Goal: Transaction & Acquisition: Purchase product/service

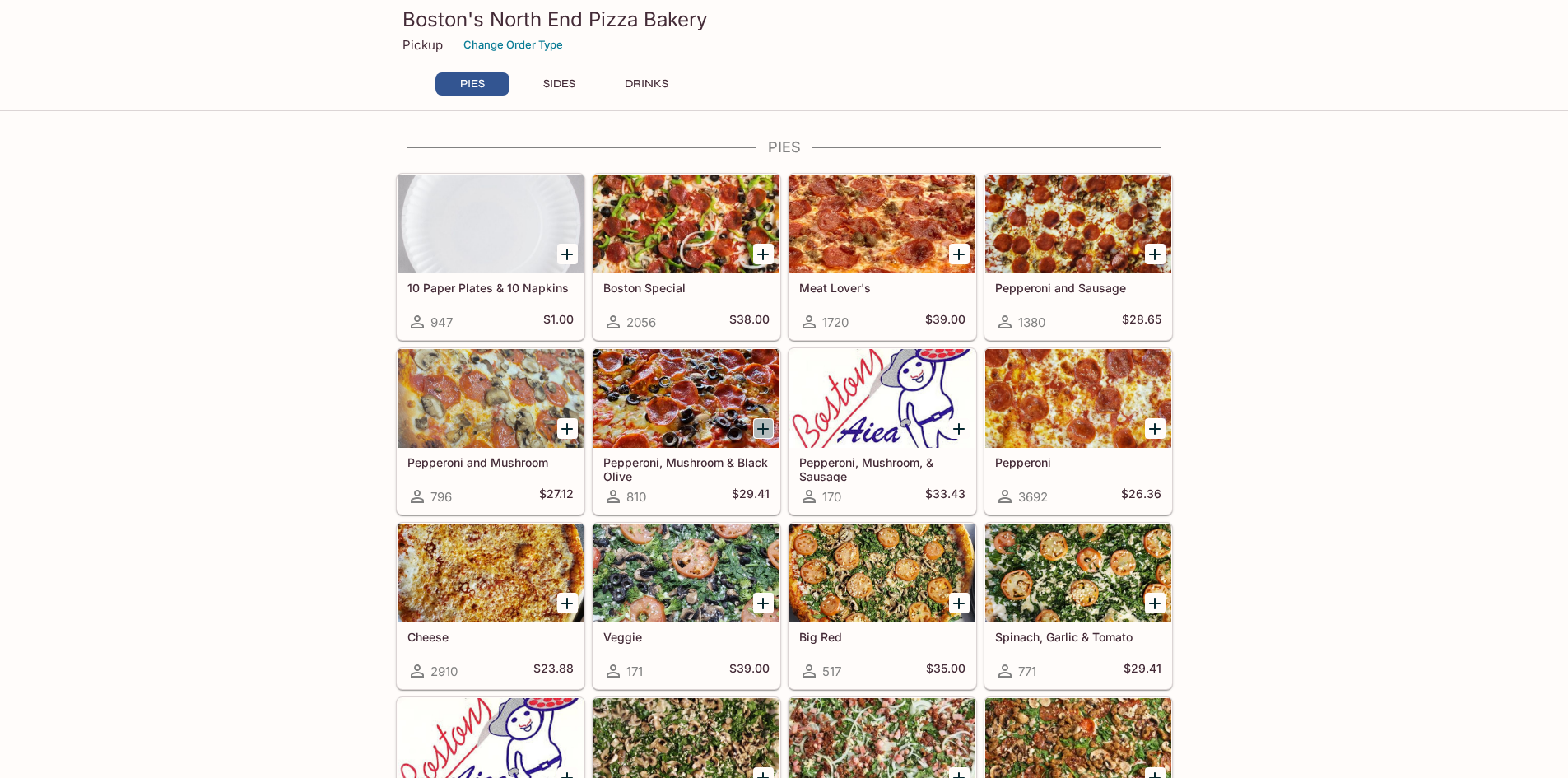
click at [761, 426] on icon "Add Pepperoni, Mushroom & Black Olive" at bounding box center [763, 428] width 20 height 20
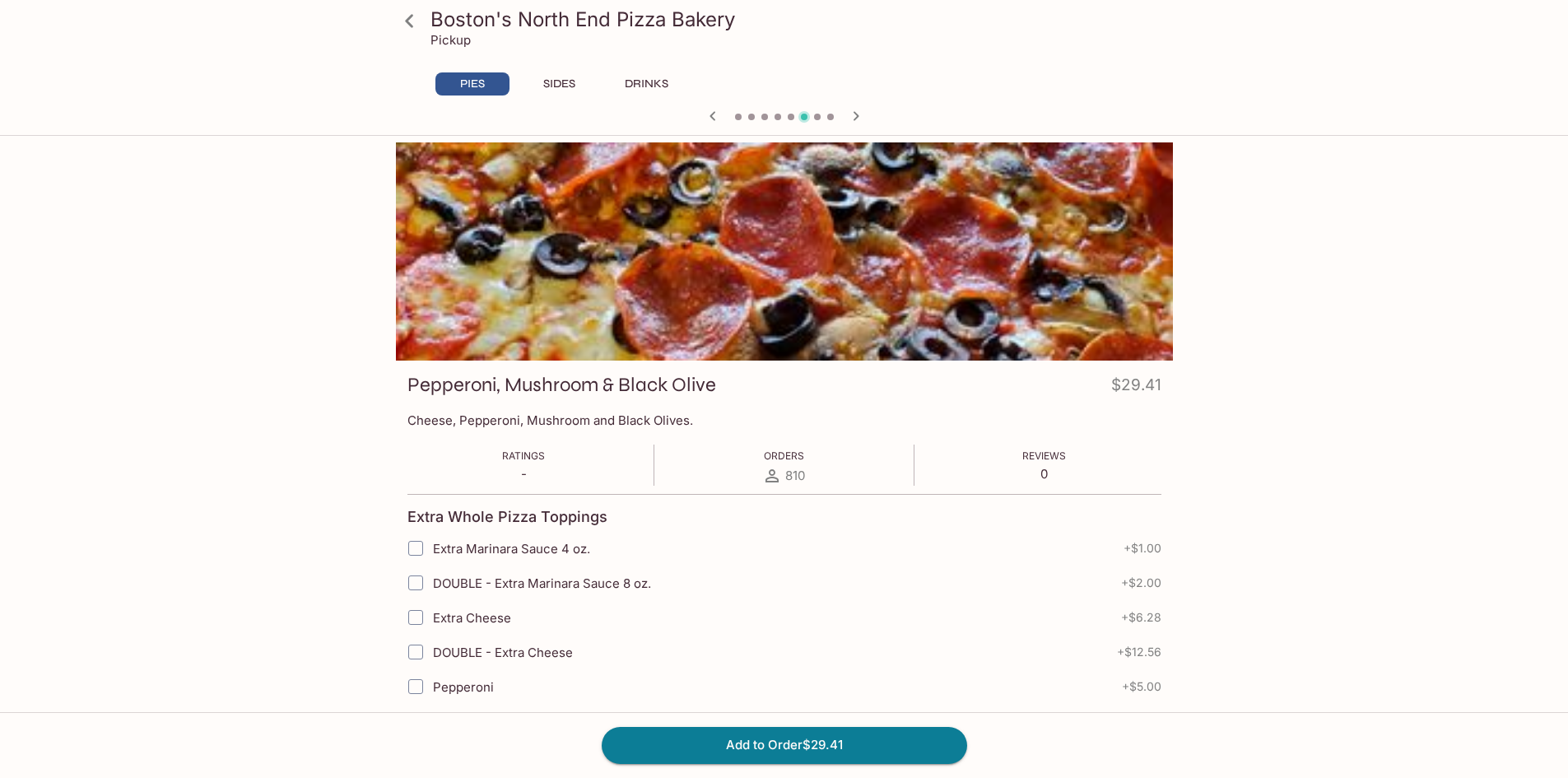
click at [403, 15] on icon at bounding box center [410, 20] width 28 height 28
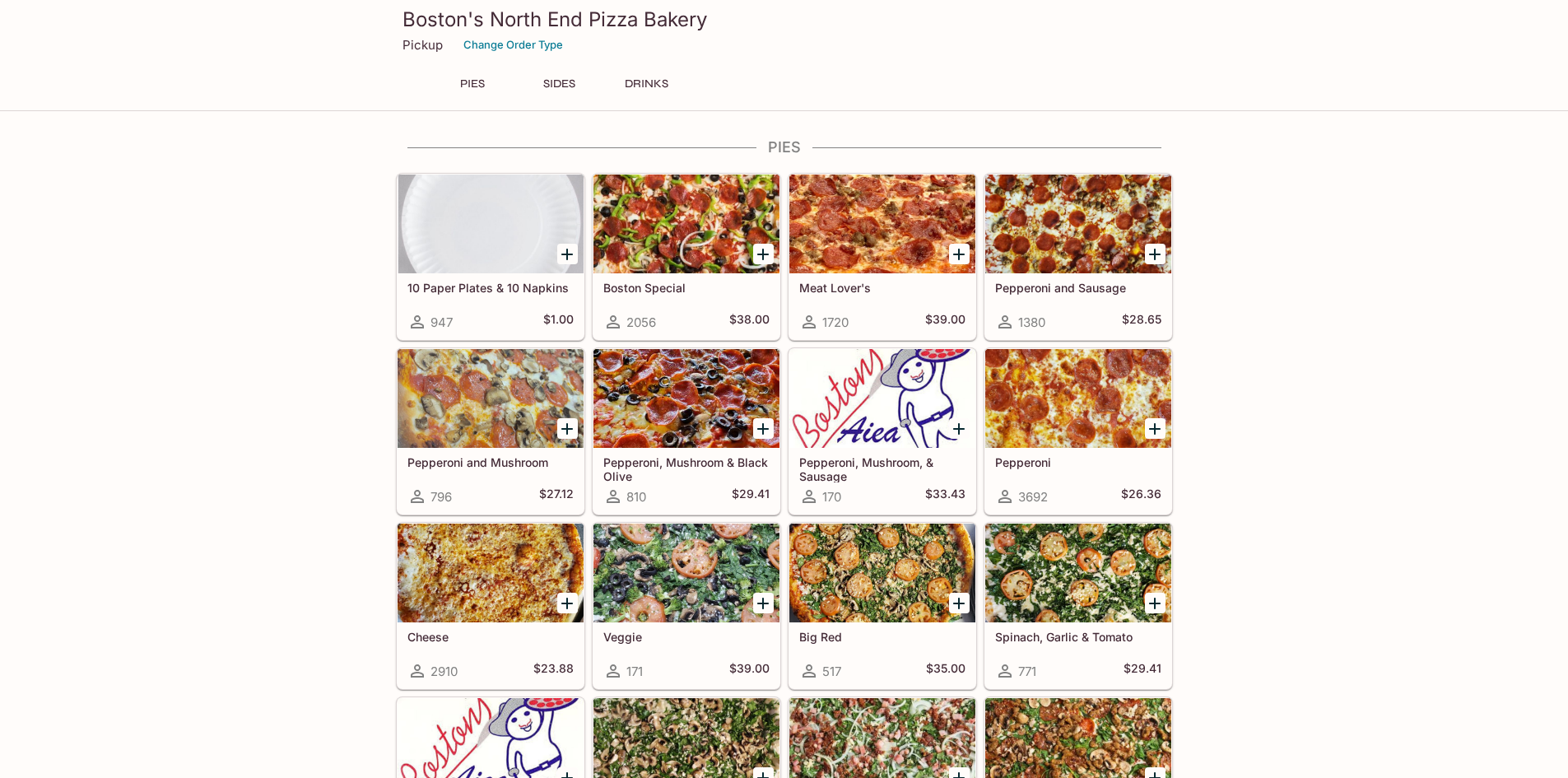
click at [675, 406] on div at bounding box center [686, 398] width 186 height 98
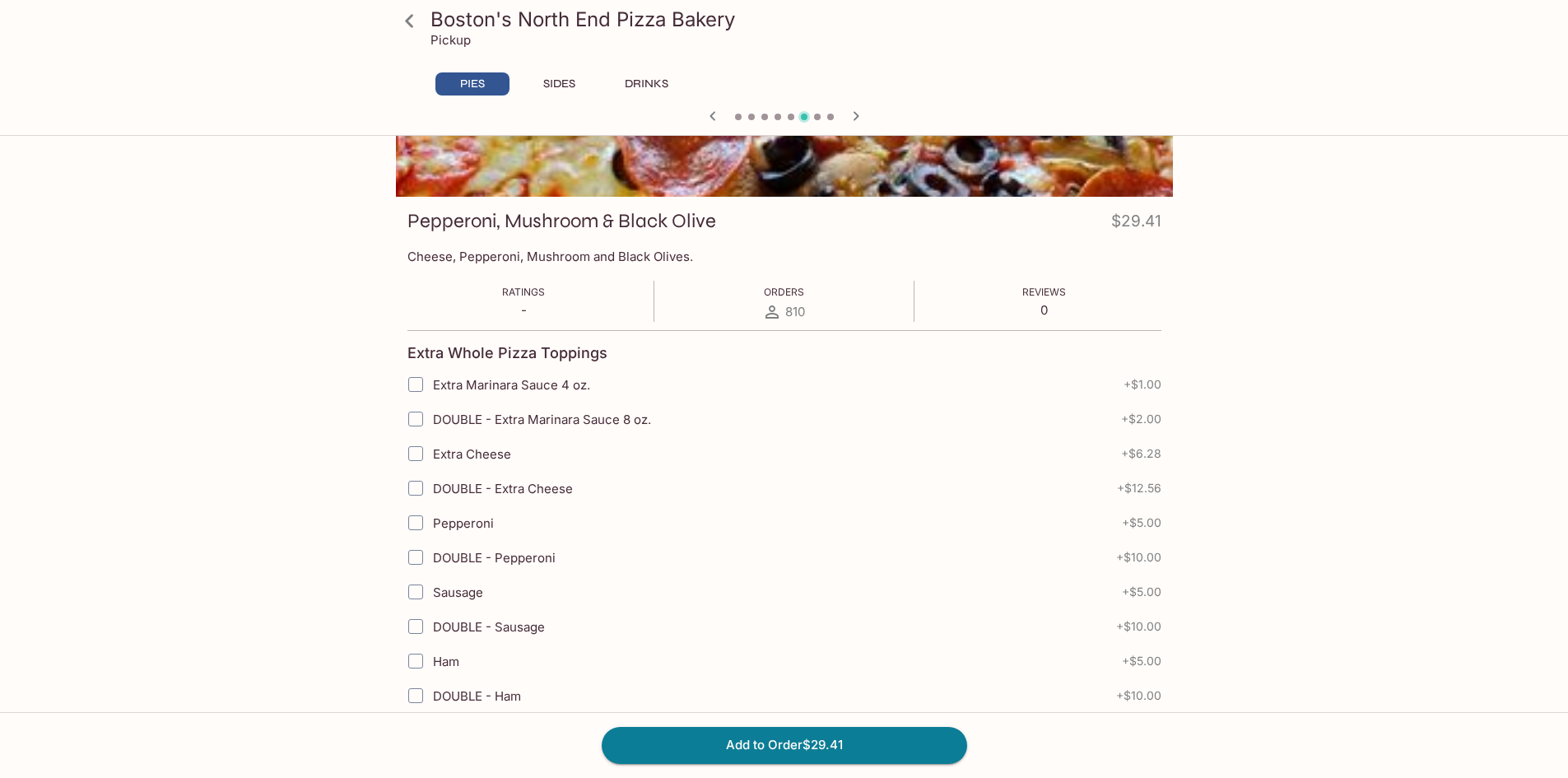
scroll to position [165, 0]
click at [420, 449] on input "Extra Cheese" at bounding box center [415, 452] width 33 height 33
checkbox input "true"
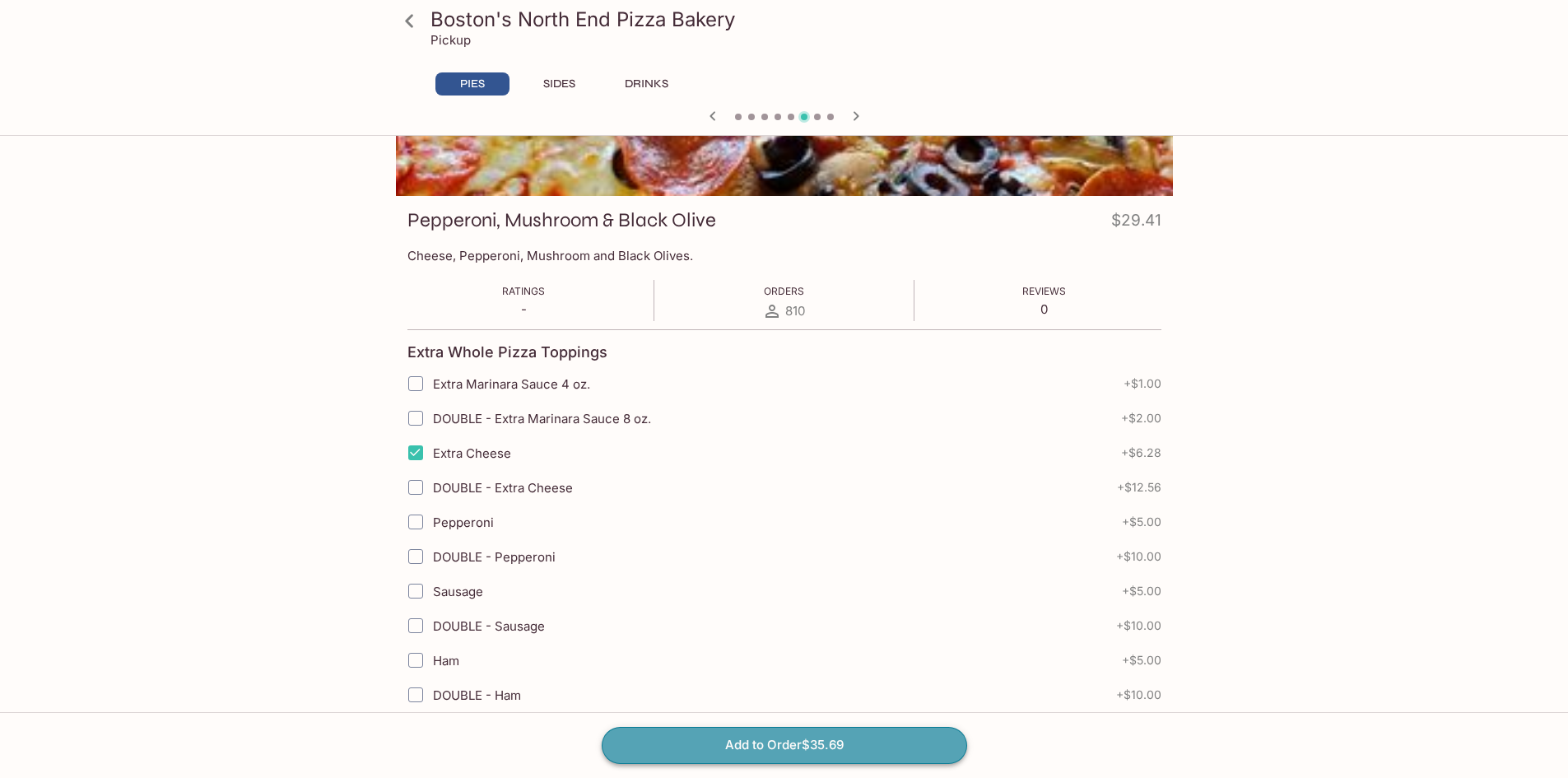
click at [818, 741] on button "Add to Order $35.69" at bounding box center [785, 745] width 365 height 36
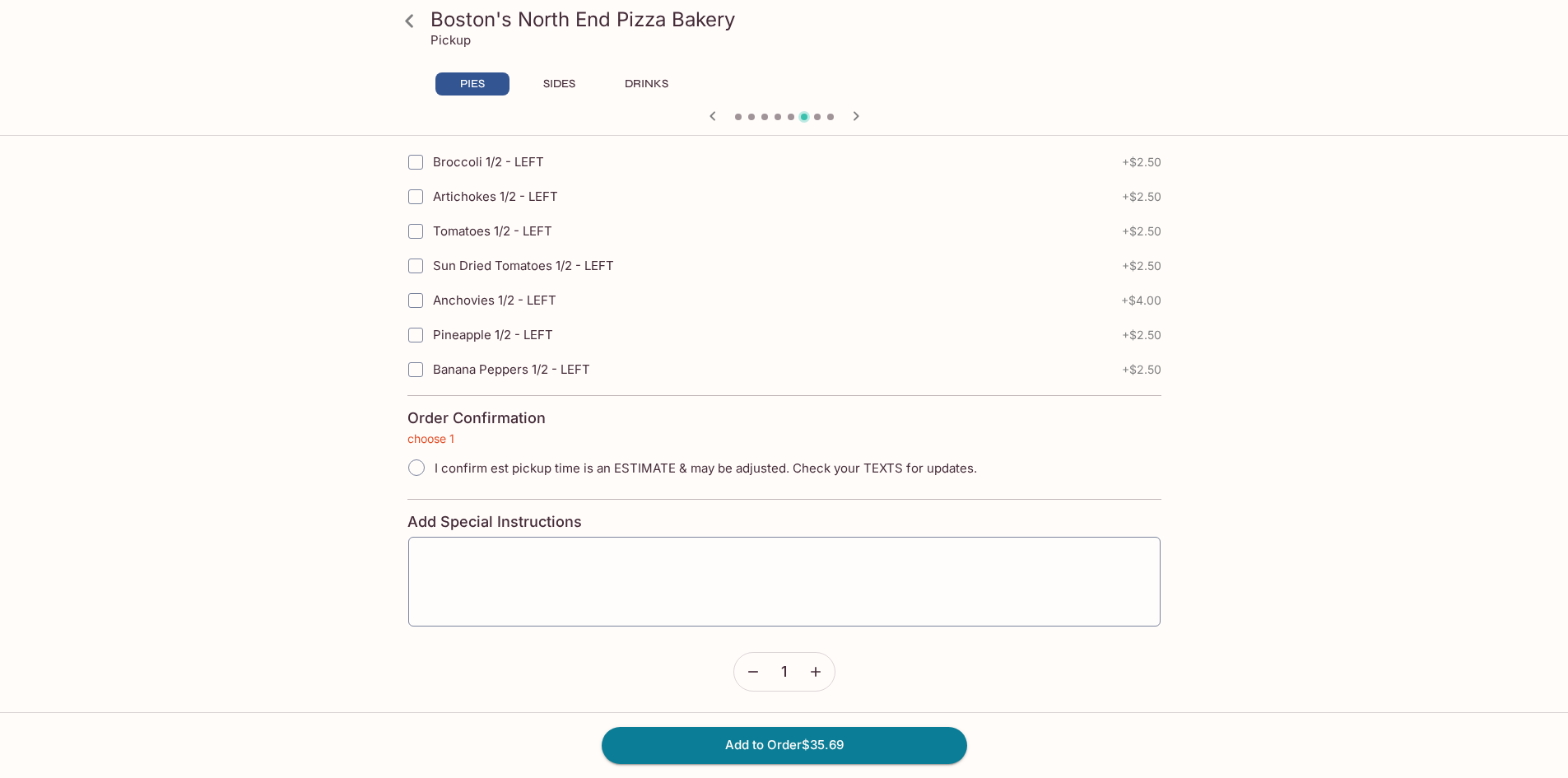
scroll to position [3594, 0]
click at [413, 542] on div "x ​" at bounding box center [784, 578] width 754 height 91
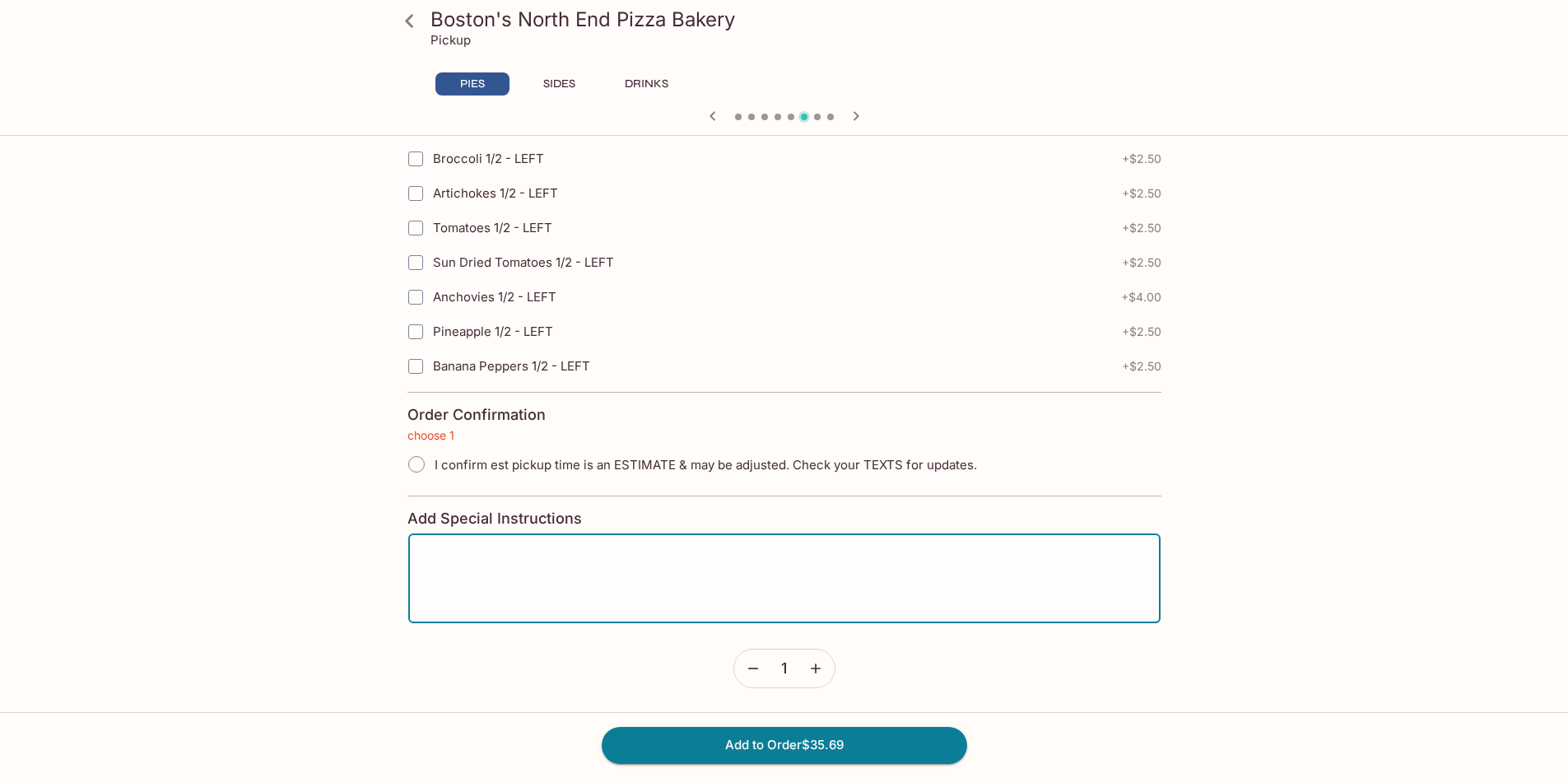
click at [420, 462] on input "I confirm est pickup time is an ESTIMATE & may be adjusted. Check your TEXTS fo…" at bounding box center [416, 464] width 35 height 35
radio input "true"
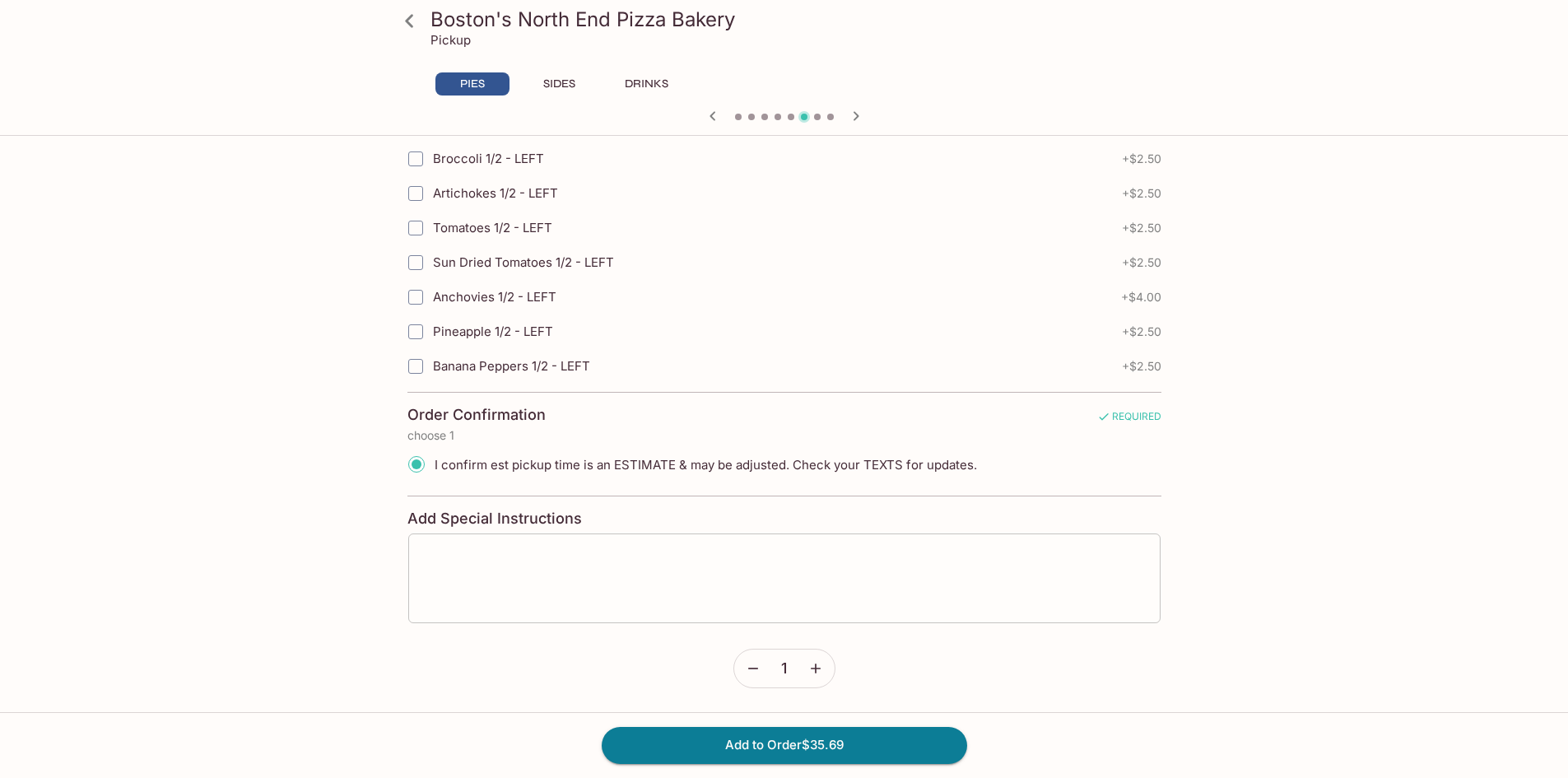
click at [424, 538] on div "x ​" at bounding box center [784, 578] width 754 height 91
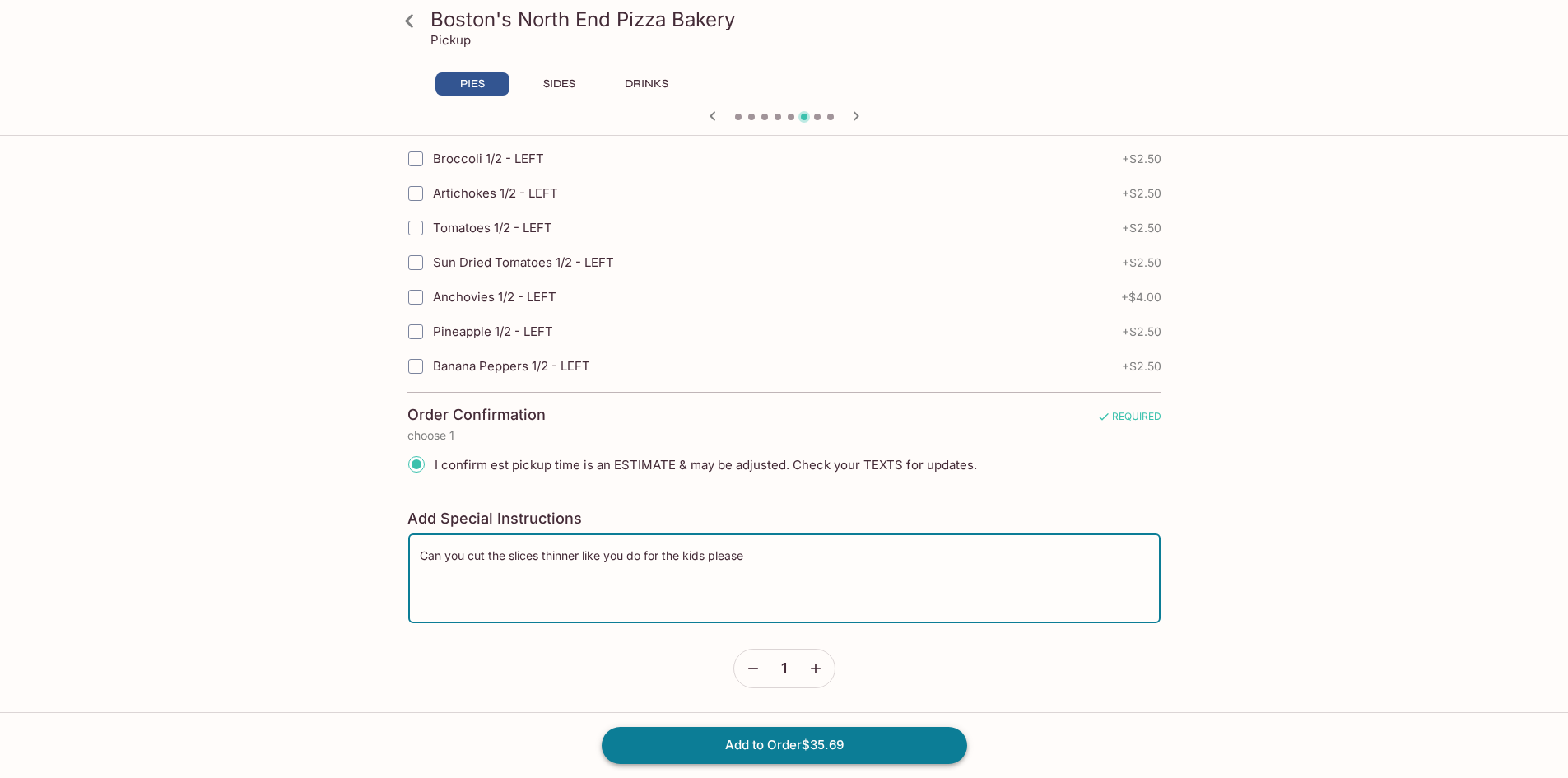
type textarea "Can you cut the slices thinner like you do for the kids please"
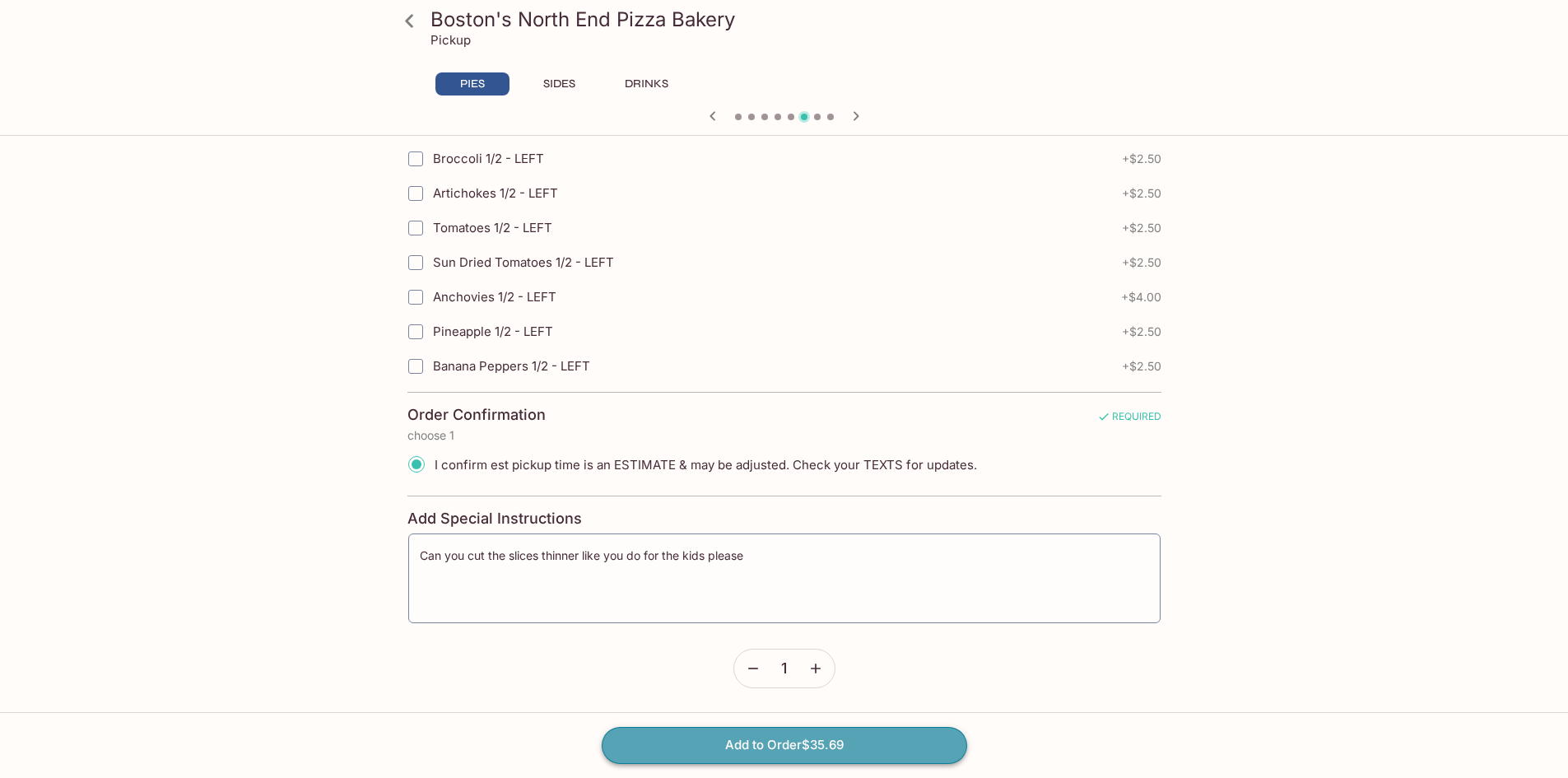
click at [857, 739] on button "Add to Order $35.69" at bounding box center [785, 745] width 365 height 36
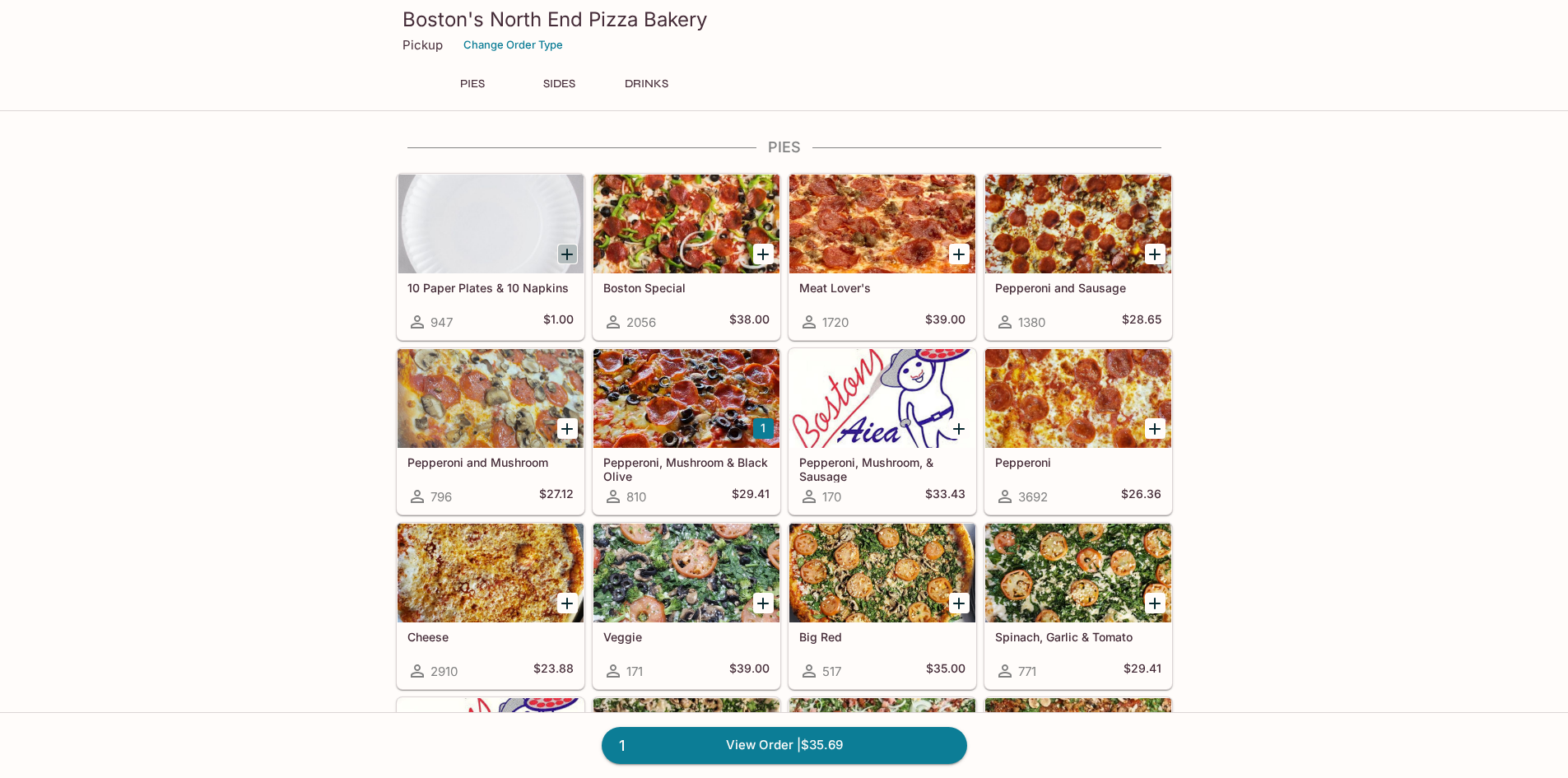
click at [569, 252] on icon "Add 10 Paper Plates & 10 Napkins" at bounding box center [567, 255] width 20 height 20
click at [569, 252] on button "1" at bounding box center [567, 254] width 20 height 20
click at [773, 736] on link "3 View Order | $37.69" at bounding box center [785, 745] width 365 height 36
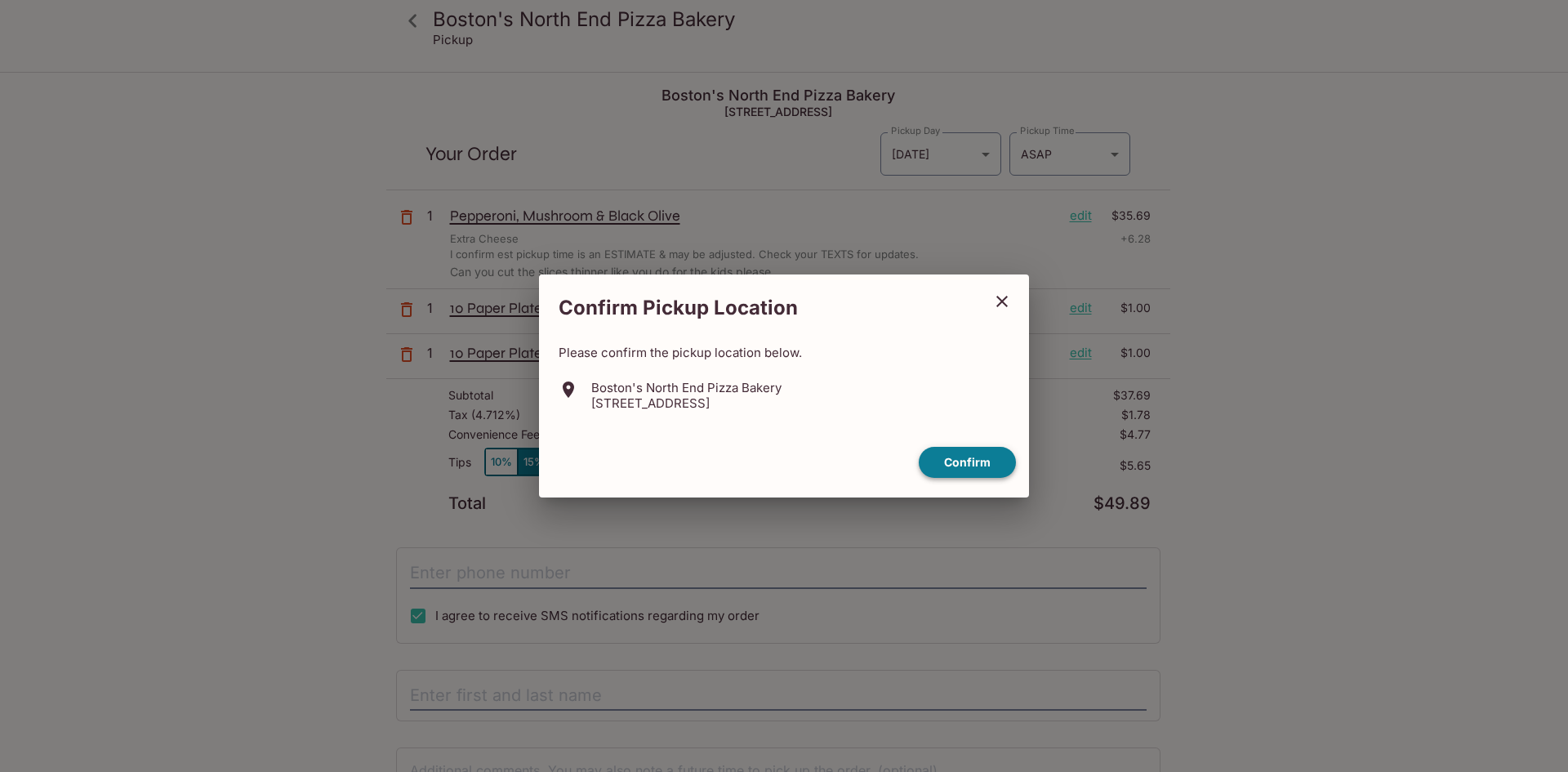
click at [982, 454] on button "Confirm" at bounding box center [967, 463] width 97 height 32
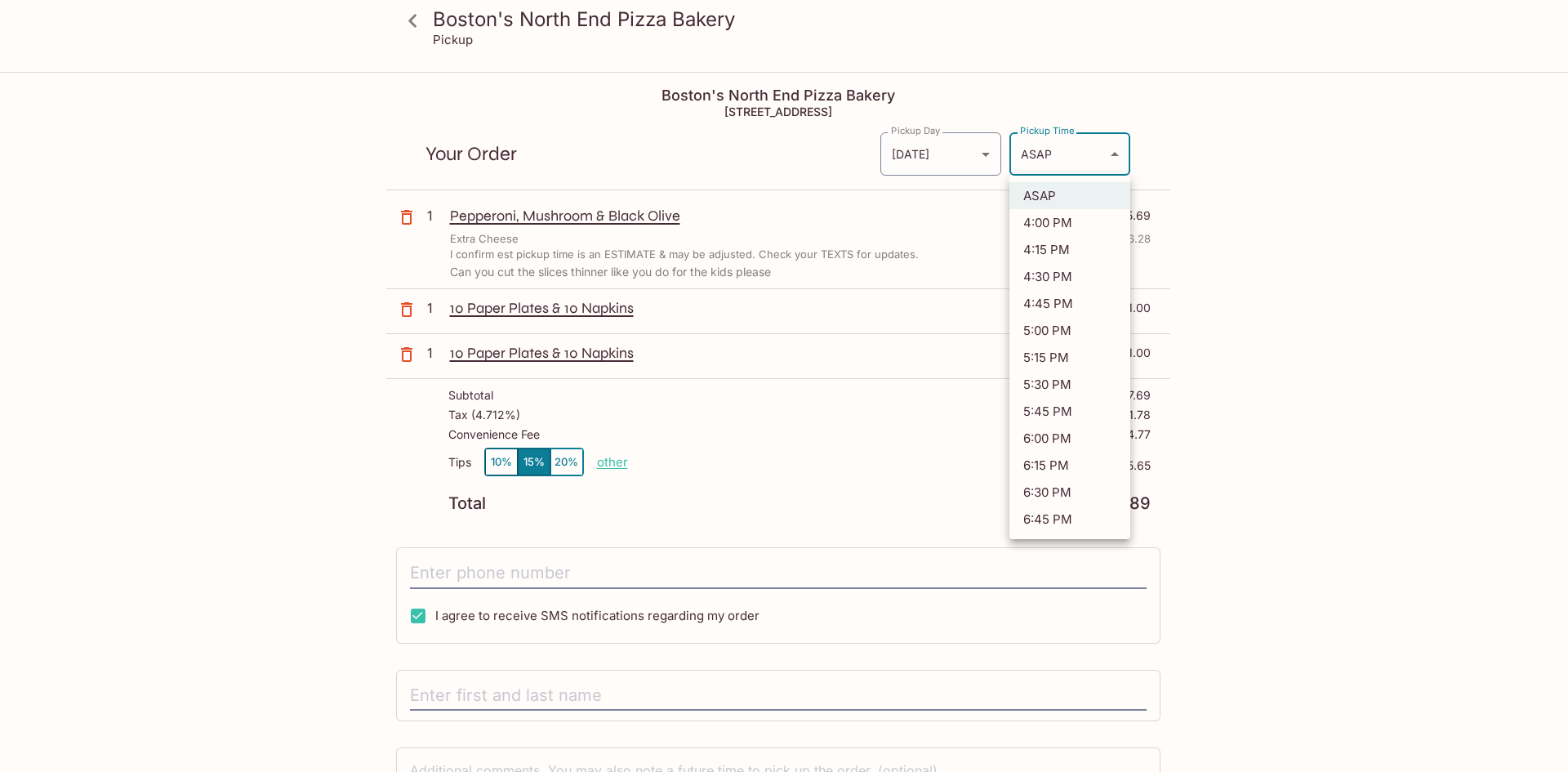
click at [1106, 158] on body "Boston's North End Pizza Bakery Pickup Boston's North End Pizza Bakery [STREET_…" at bounding box center [784, 460] width 1568 height 772
click at [1067, 376] on li "5:30 PM" at bounding box center [1069, 384] width 121 height 27
type input "[DATE]T03:30:56.000000Z"
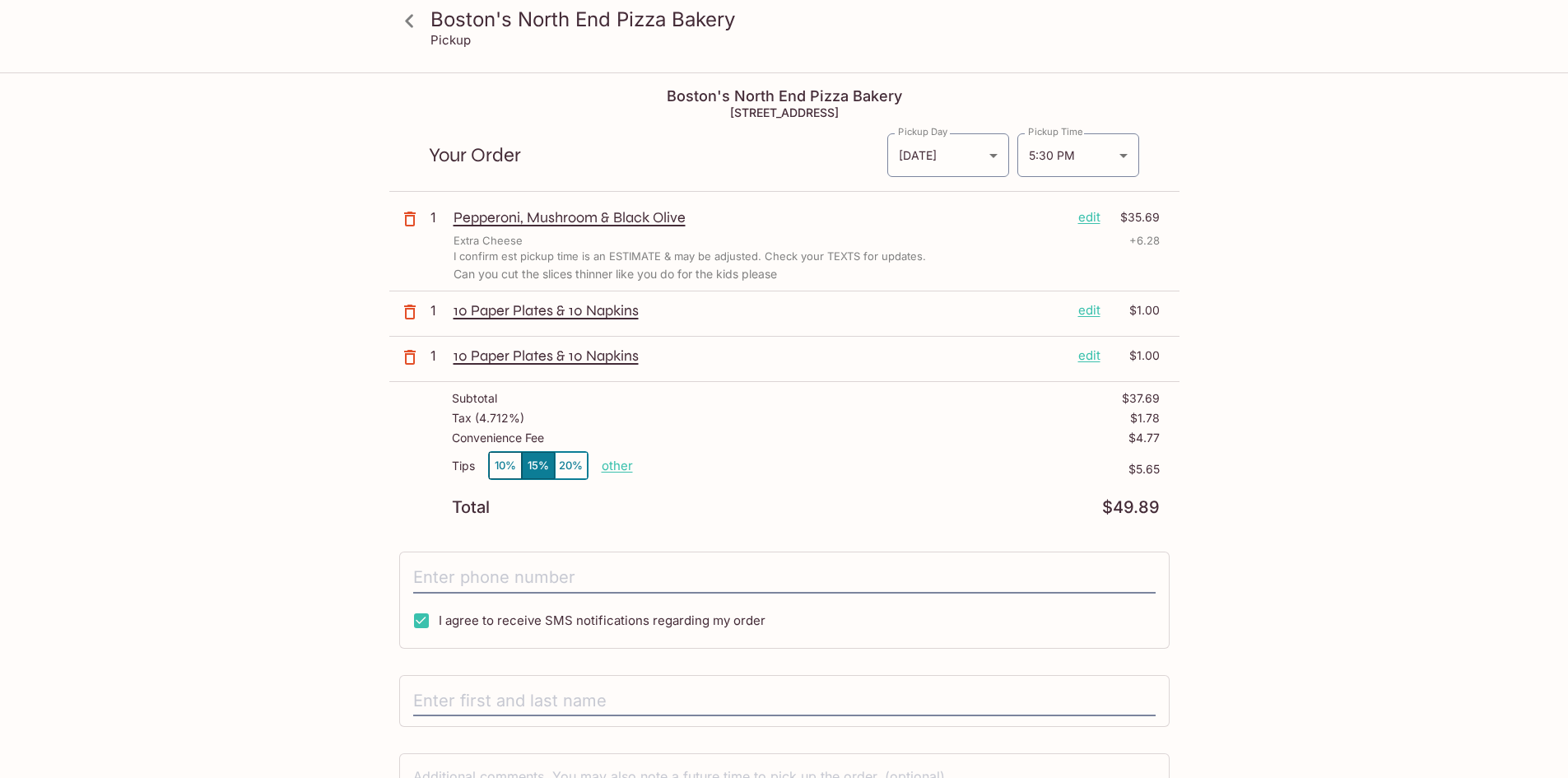
click at [623, 468] on p "other" at bounding box center [617, 466] width 31 height 16
type input "10.00"
click at [564, 462] on button "20%" at bounding box center [571, 466] width 33 height 28
click at [619, 464] on p "other" at bounding box center [617, 466] width 31 height 16
drag, startPoint x: 701, startPoint y: 462, endPoint x: 947, endPoint y: 495, distance: 248.2
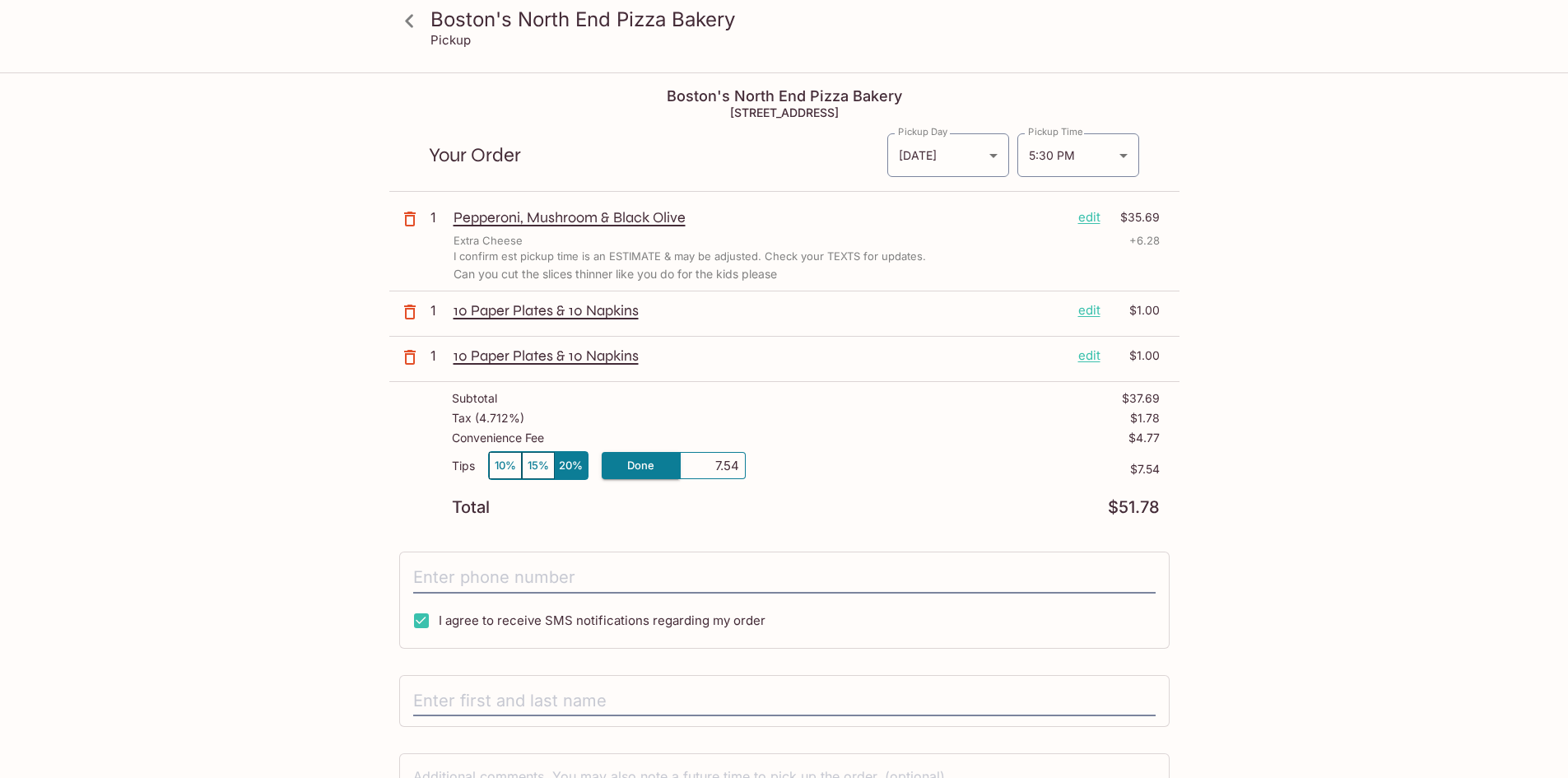
click at [943, 495] on div "Tips 10% 15% 20% Done 7.54 $7.54" at bounding box center [806, 475] width 708 height 49
type input "10.00"
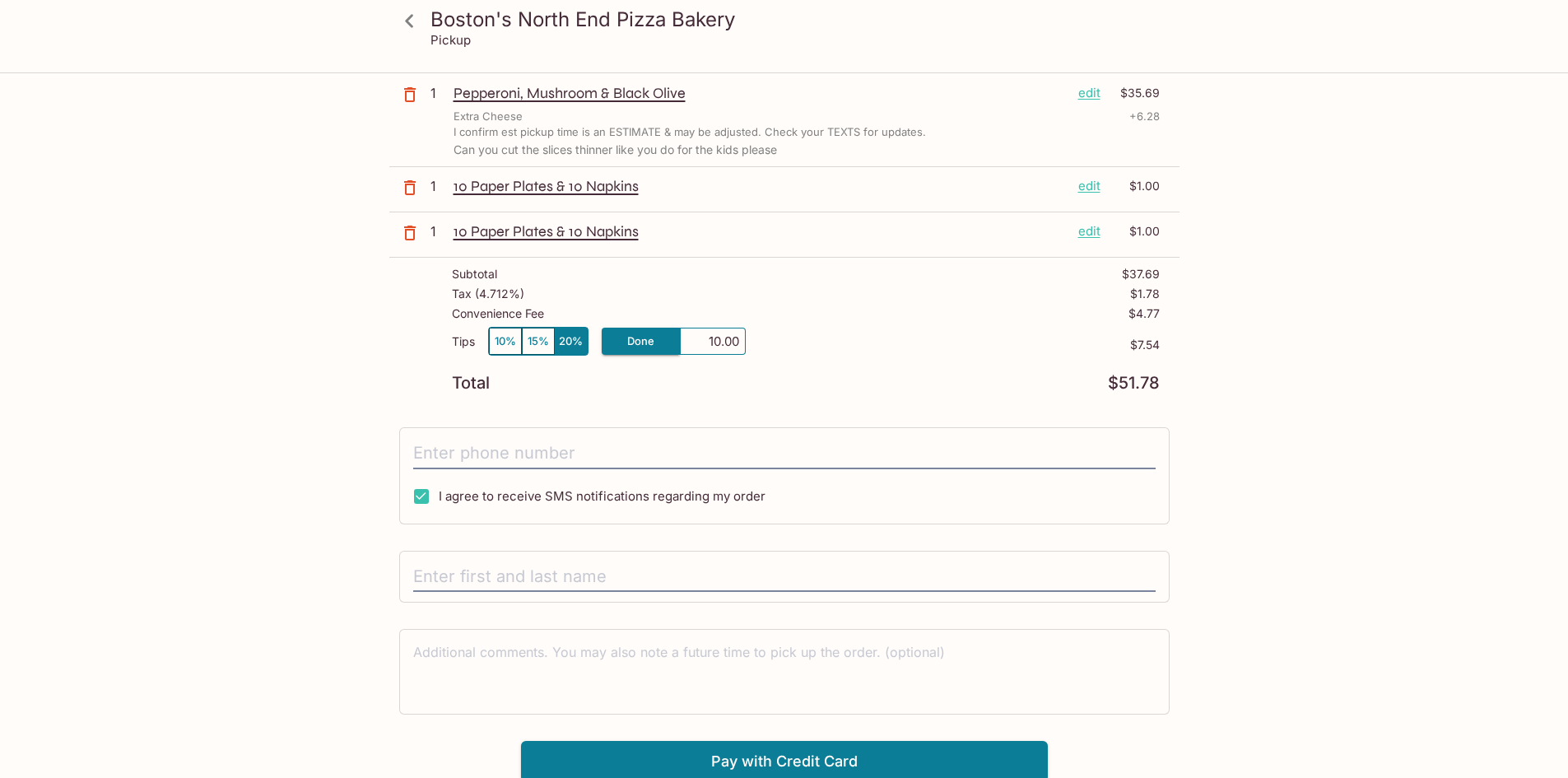
scroll to position [129, 0]
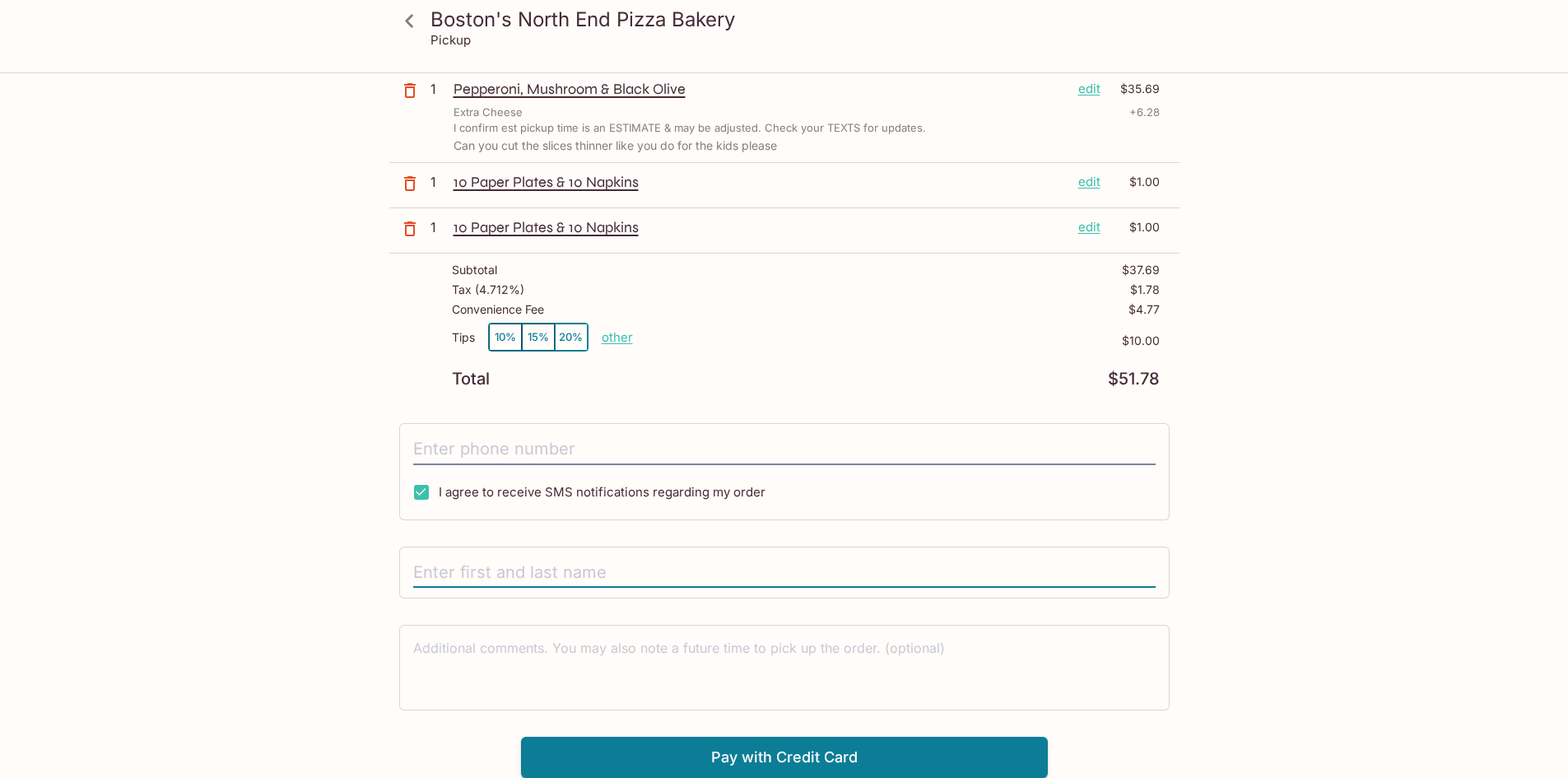
click at [472, 577] on input "text" at bounding box center [784, 572] width 742 height 31
type input "[PERSON_NAME]"
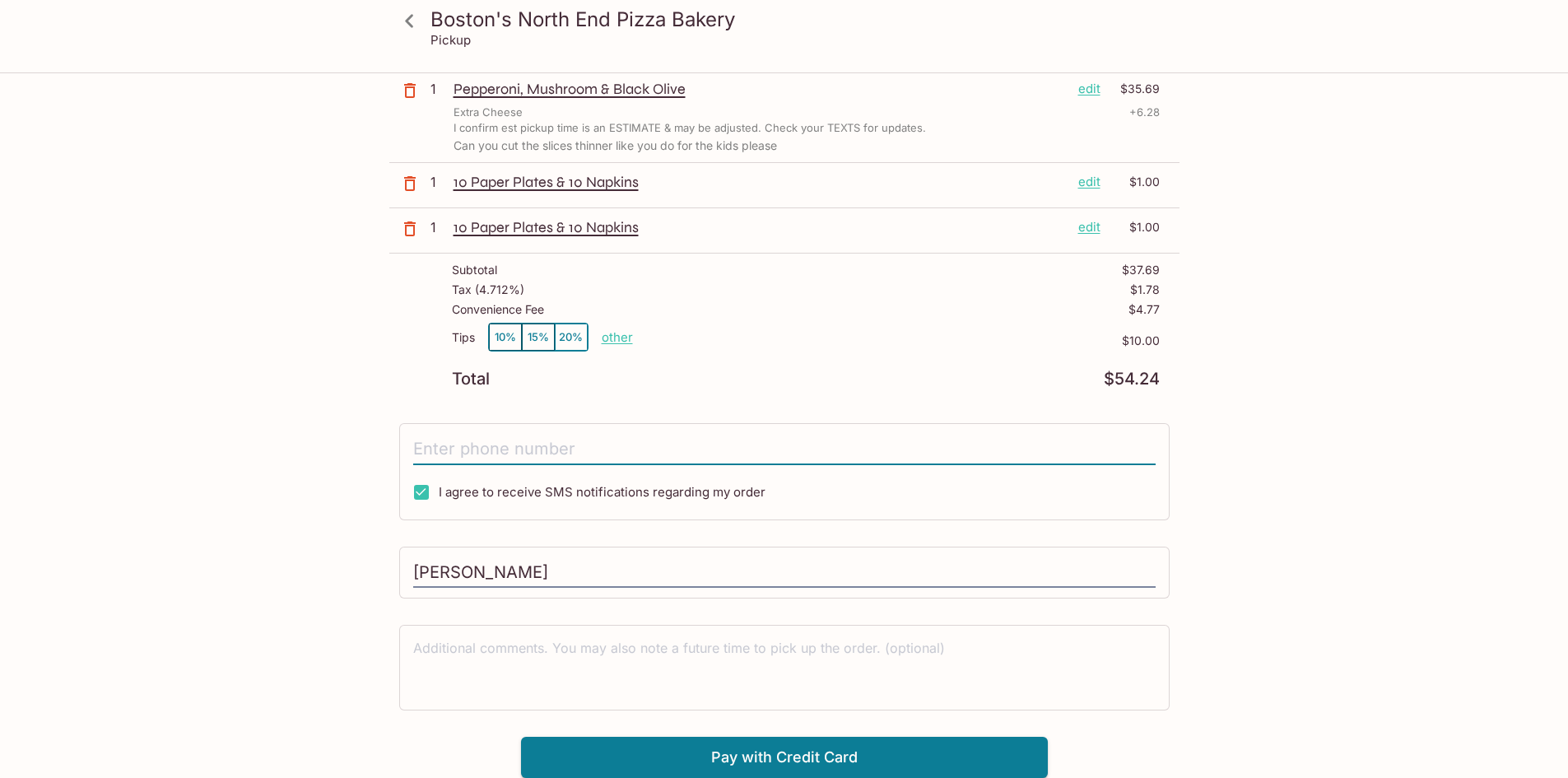
click at [663, 452] on input "tel" at bounding box center [784, 449] width 742 height 31
type input "[PHONE_NUMBER]"
click at [720, 758] on button "Pay with Credit Card" at bounding box center [785, 758] width 527 height 41
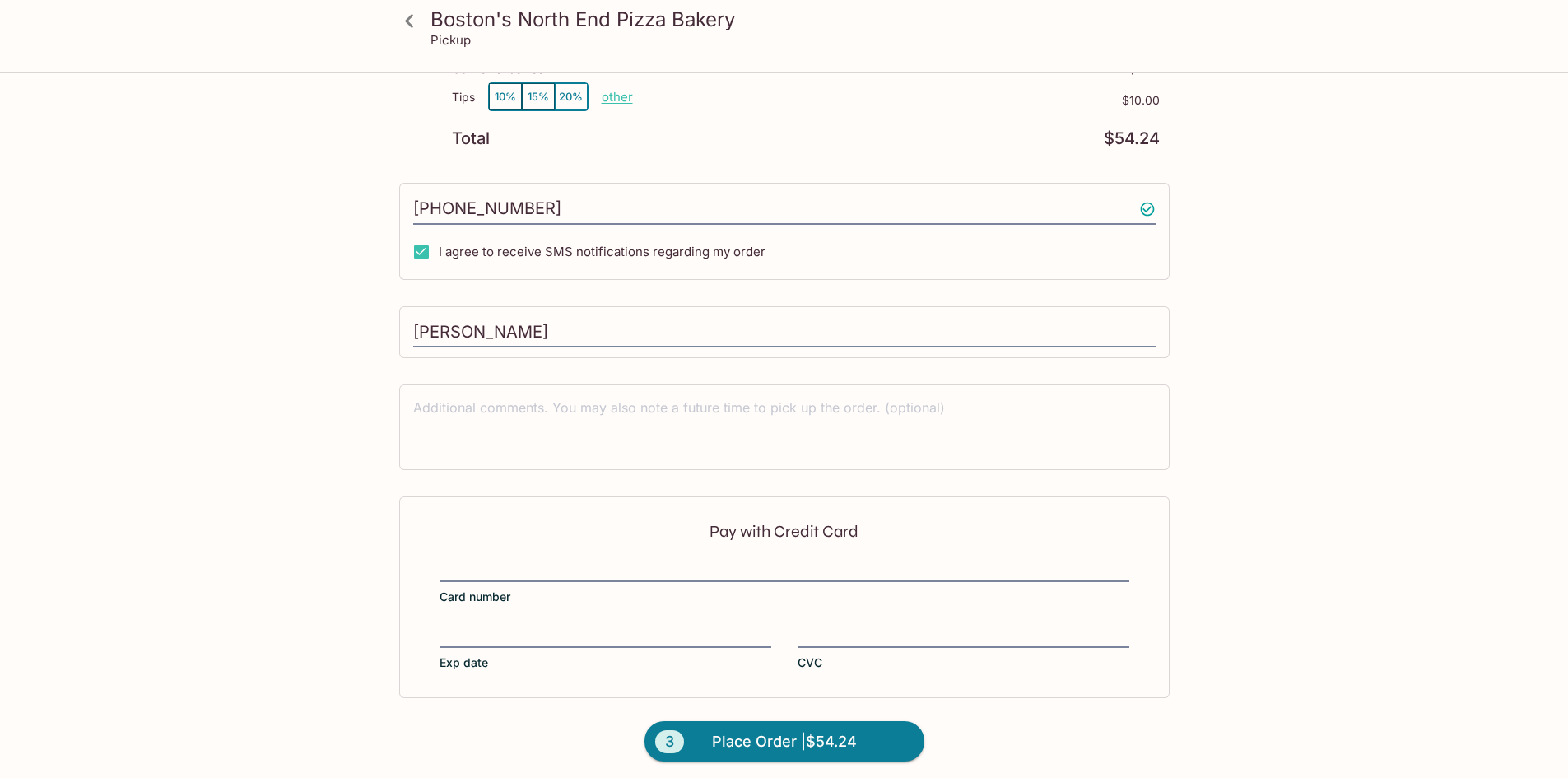
scroll to position [375, 0]
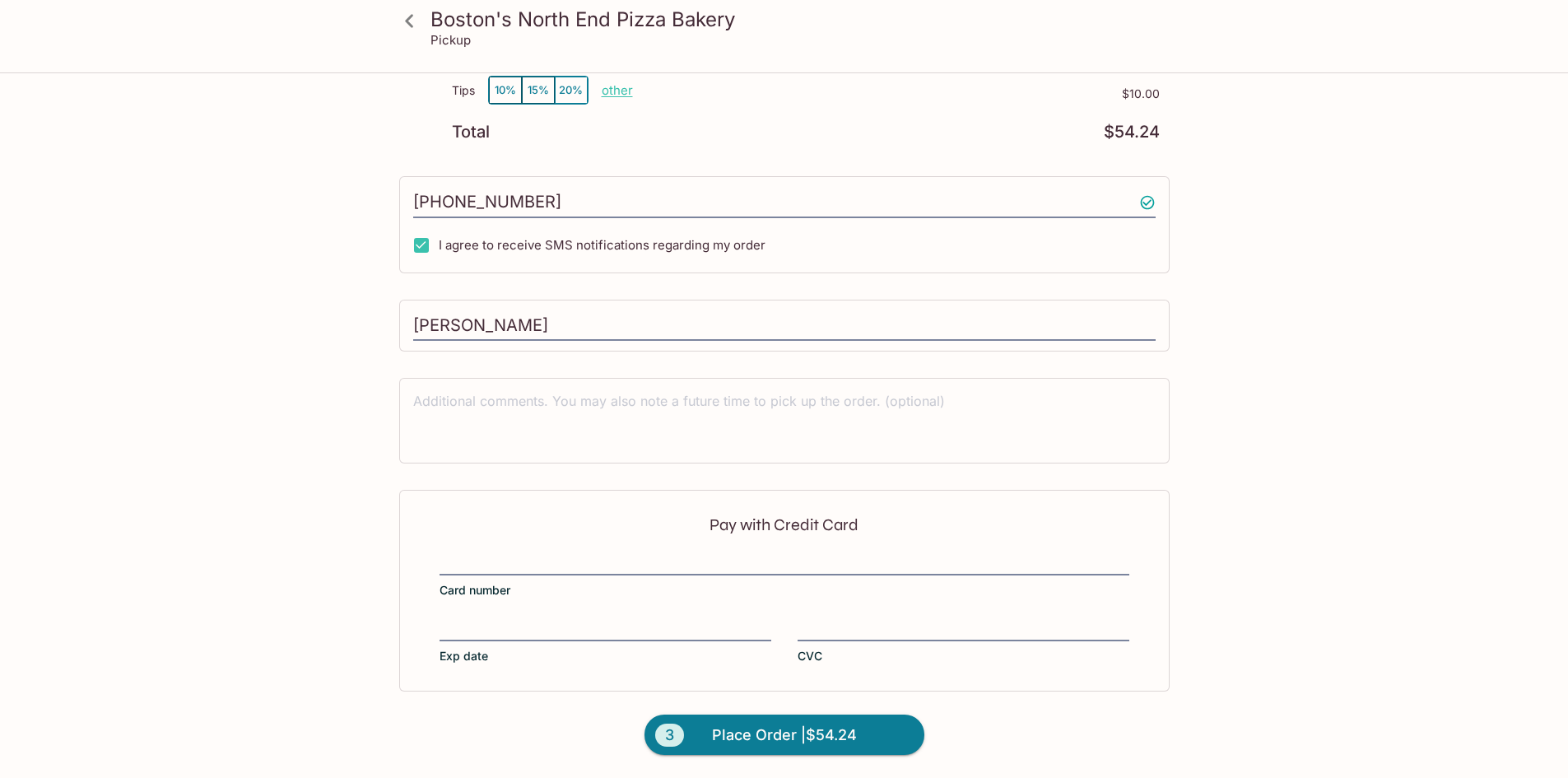
click at [523, 546] on div "Pay with Credit Card Card number Exp date CVC" at bounding box center [784, 590] width 771 height 200
click at [772, 736] on span "Place Order | $54.24" at bounding box center [784, 735] width 145 height 27
